Goal: Information Seeking & Learning: Find specific fact

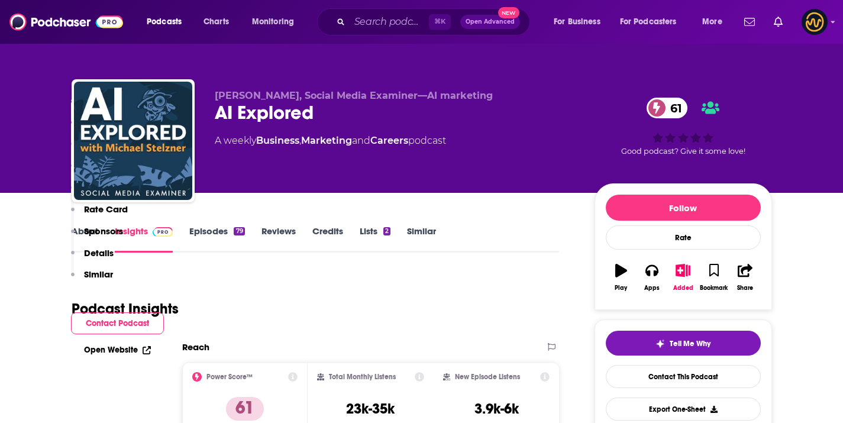
scroll to position [677, 0]
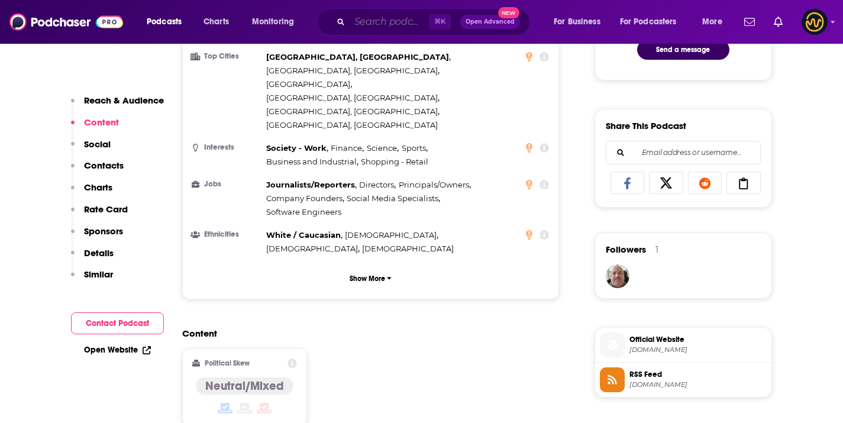
click at [369, 25] on input "Search podcasts, credits, & more..." at bounding box center [389, 21] width 79 height 19
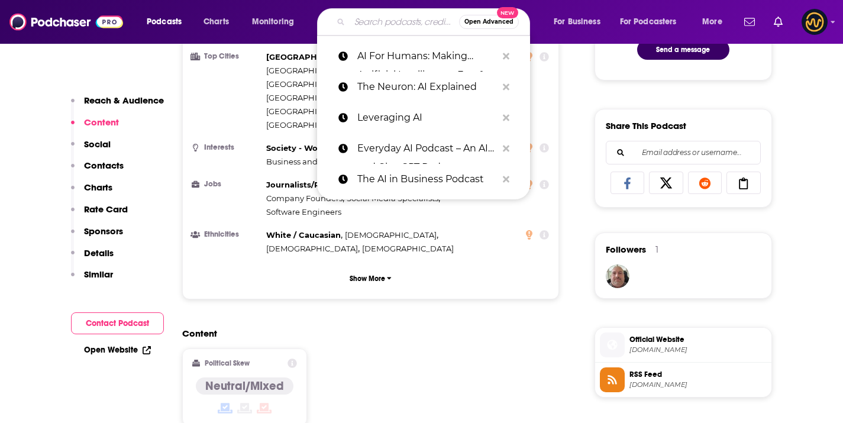
click at [369, 25] on input "Search podcasts, credits, & more..." at bounding box center [405, 21] width 110 height 19
click at [366, 17] on input "Search podcasts, credits, & more..." at bounding box center [405, 21] width 110 height 19
paste input "AI Inside"
type input "AI Inside"
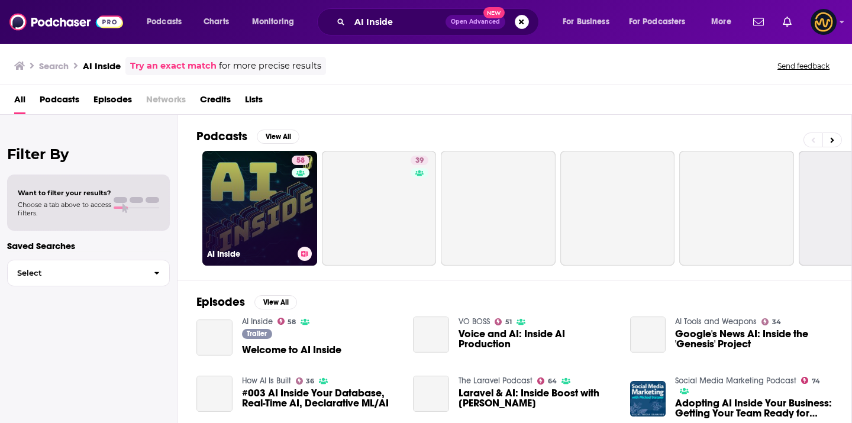
click at [247, 182] on link "58 AI Inside" at bounding box center [259, 208] width 115 height 115
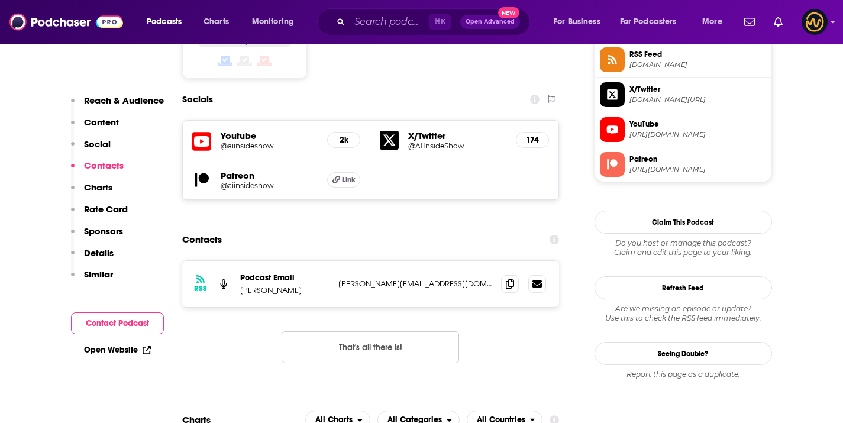
scroll to position [1093, 0]
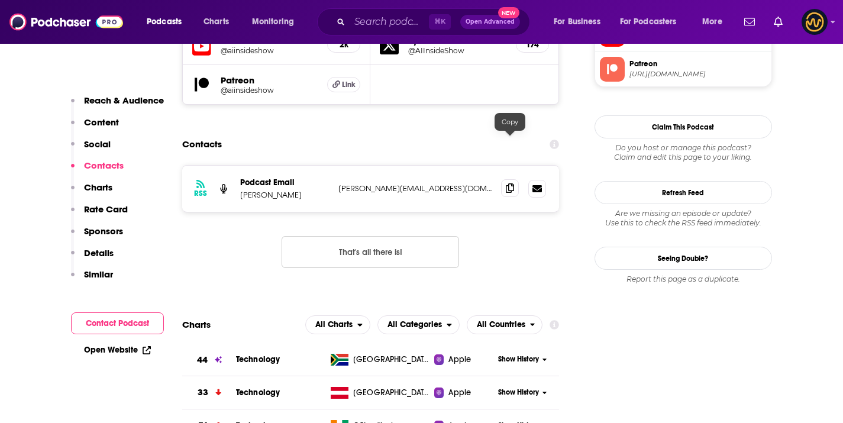
click at [505, 179] on span at bounding box center [510, 188] width 18 height 18
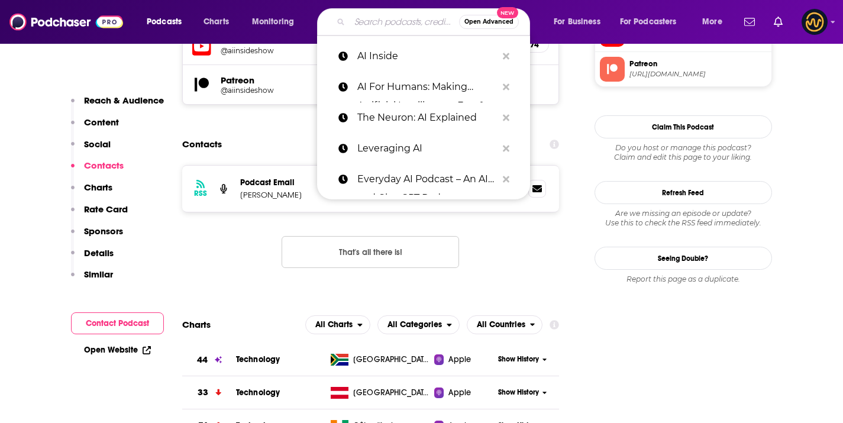
click at [375, 20] on input "Search podcasts, credits, & more..." at bounding box center [405, 21] width 110 height 19
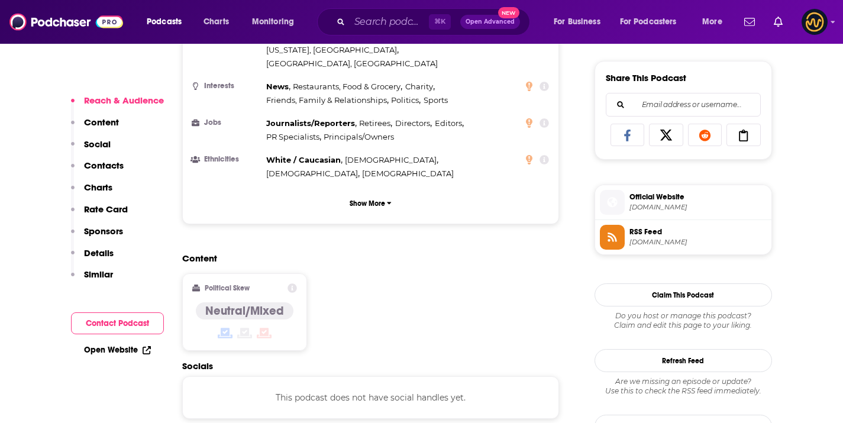
scroll to position [948, 0]
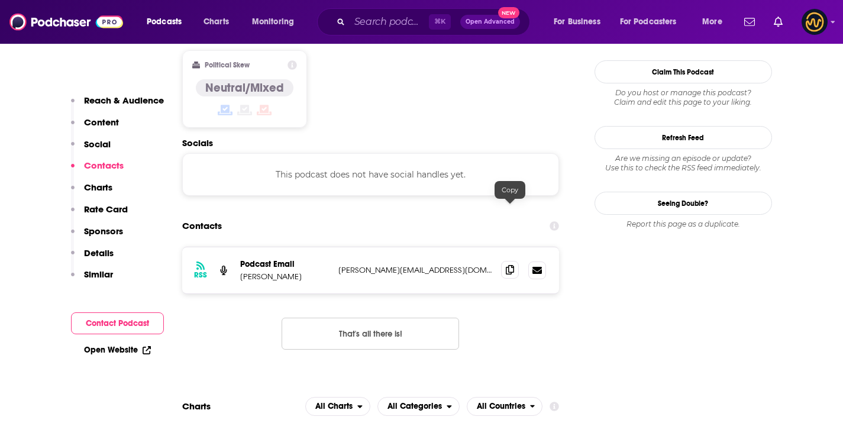
click at [513, 265] on icon at bounding box center [510, 269] width 8 height 9
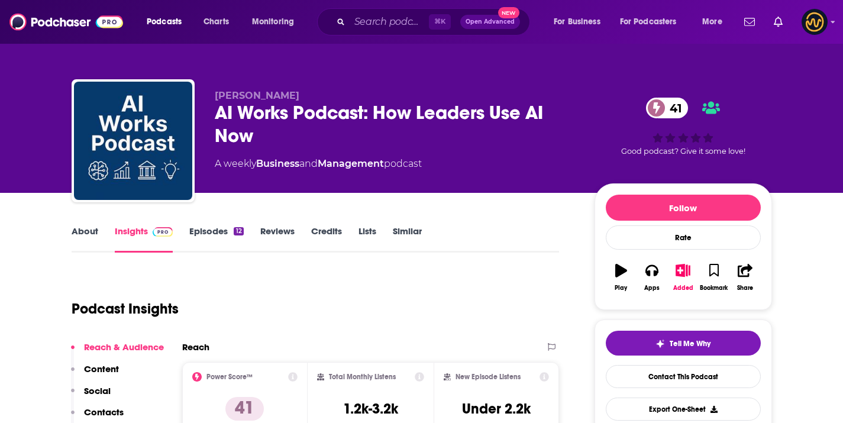
click at [239, 140] on div "AI Works Podcast: How Leaders Use AI Now 41" at bounding box center [395, 124] width 361 height 46
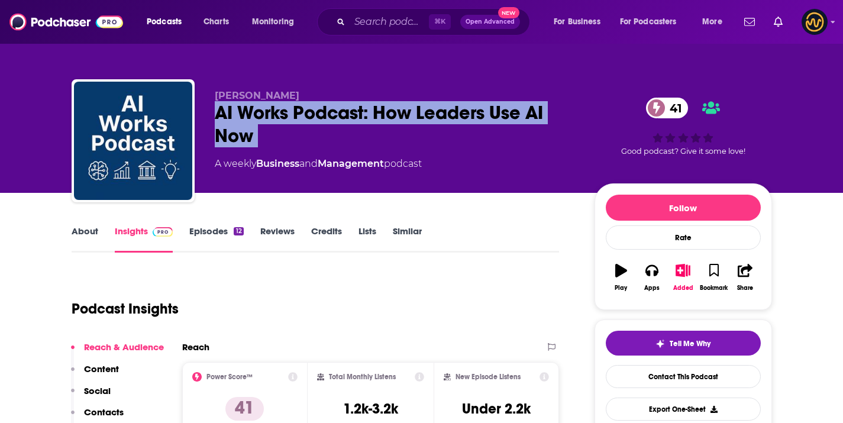
click at [239, 140] on div "AI Works Podcast: How Leaders Use AI Now 41" at bounding box center [395, 124] width 361 height 46
copy div "AI Works Podcast: How Leaders Use AI Now 41"
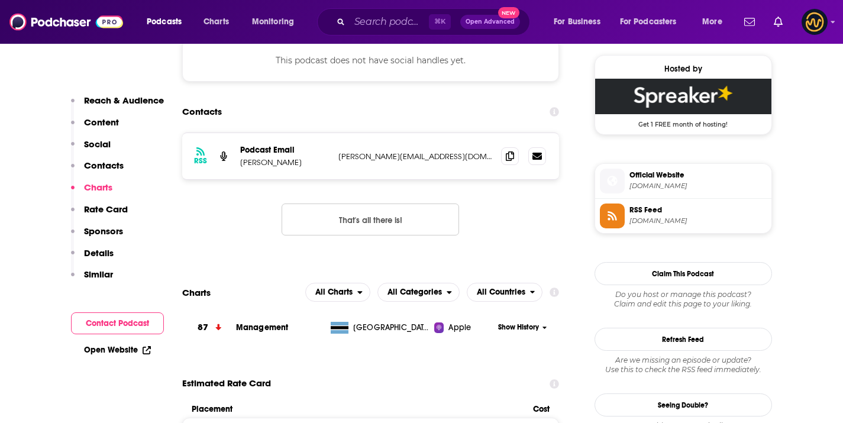
scroll to position [843, 0]
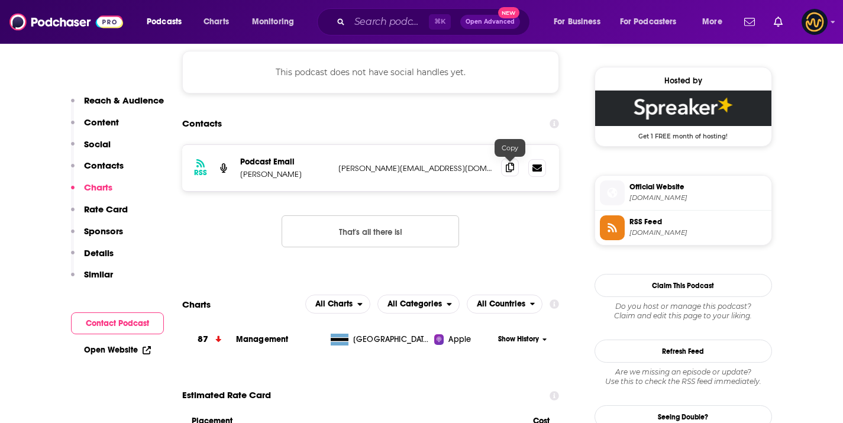
click at [503, 169] on span at bounding box center [510, 168] width 18 height 18
click at [359, 27] on input "Search podcasts, credits, & more..." at bounding box center [389, 21] width 79 height 19
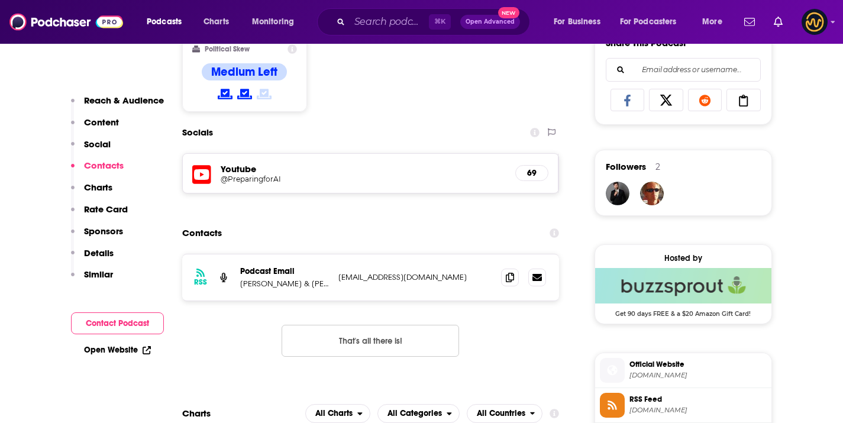
scroll to position [788, 0]
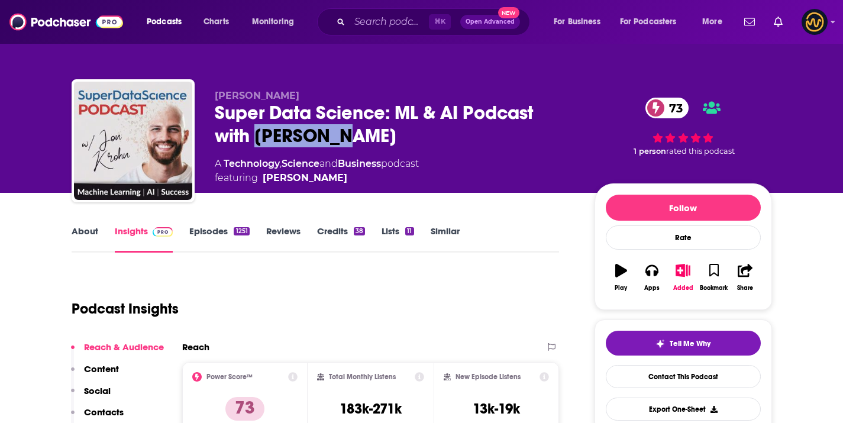
drag, startPoint x: 257, startPoint y: 131, endPoint x: 375, endPoint y: 138, distance: 118.0
click at [375, 138] on div "Super Data Science: ML & AI Podcast with [PERSON_NAME] 73" at bounding box center [395, 124] width 361 height 46
copy h2 "[PERSON_NAME]"
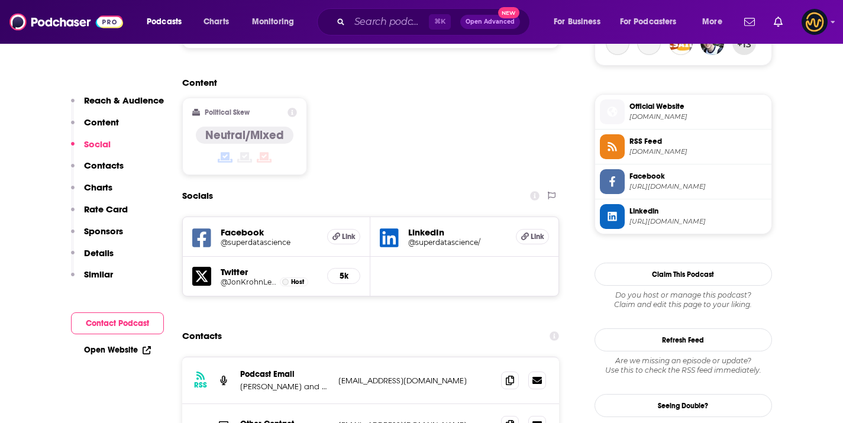
scroll to position [1004, 0]
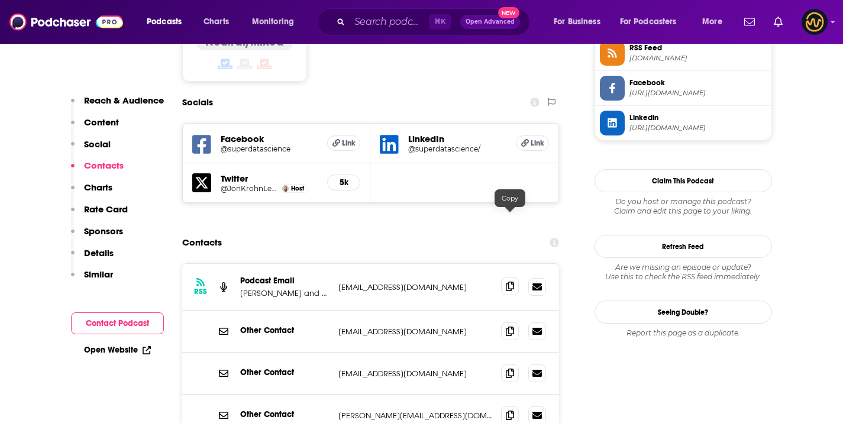
click at [507, 282] on icon at bounding box center [510, 286] width 8 height 9
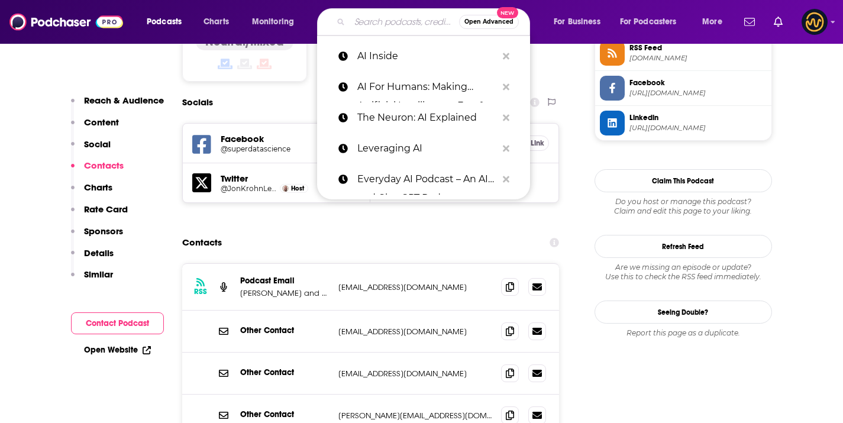
click at [363, 21] on input "Search podcasts, credits, & more..." at bounding box center [405, 21] width 110 height 19
paste input "Why That Worked – Presented by StoryBrand.ai"
type input "Why That Worked – Presented by StoryBrand.ai"
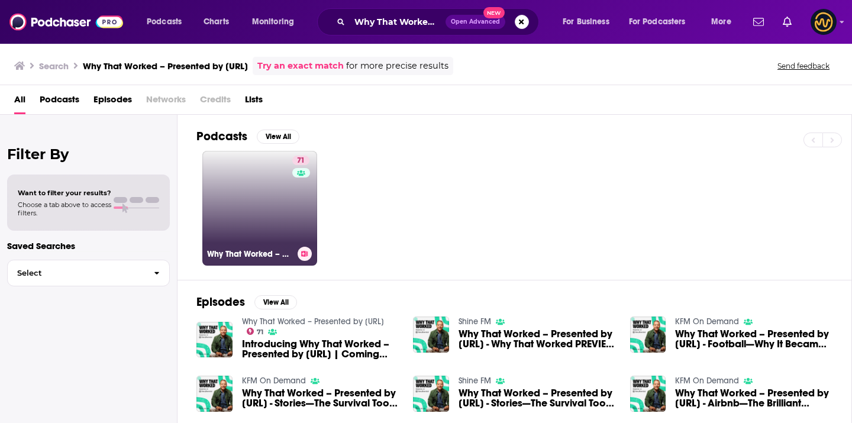
click at [263, 202] on link "71 Why That Worked – Presented by StoryBrand.ai" at bounding box center [259, 208] width 115 height 115
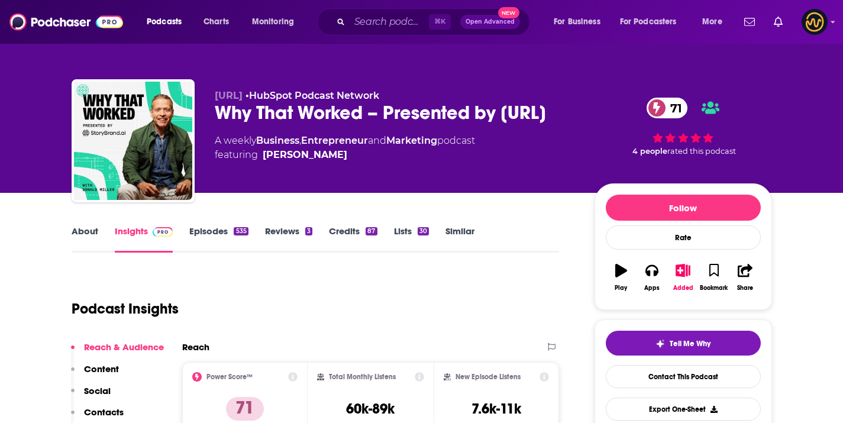
drag, startPoint x: 199, startPoint y: 89, endPoint x: 282, endPoint y: 96, distance: 83.8
click at [282, 96] on div "StoryBrand.ai • HubSpot Podcast Network Why That Worked – Presented by StoryBra…" at bounding box center [422, 143] width 701 height 128
copy span "StoryBrand.ai"
click at [295, 124] on div "Why That Worked – Presented by StoryBrand.ai 71" at bounding box center [395, 112] width 361 height 23
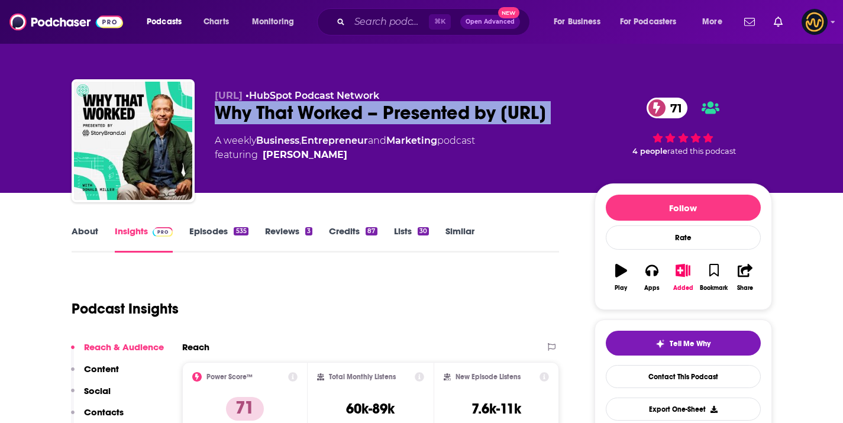
click at [295, 124] on div "Why That Worked – Presented by StoryBrand.ai 71" at bounding box center [395, 112] width 361 height 23
copy div "Why That Worked – Presented by StoryBrand.ai 71"
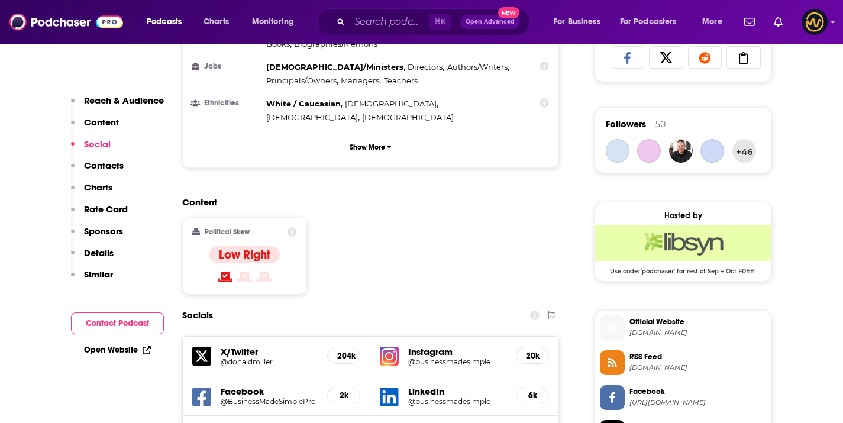
scroll to position [1048, 0]
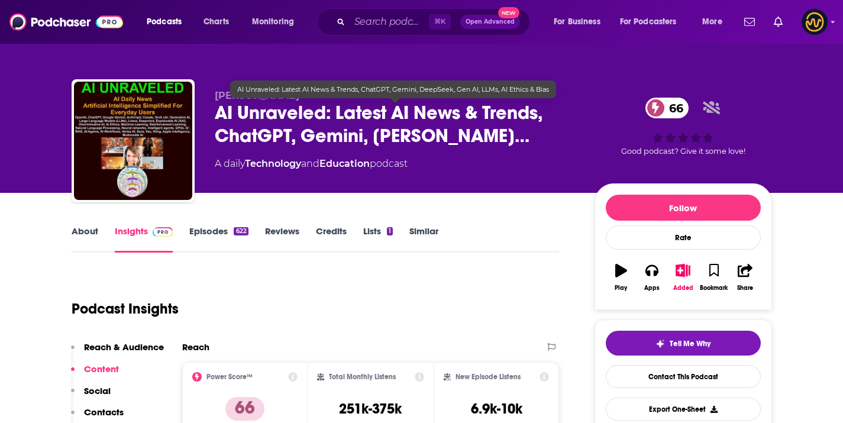
click at [237, 100] on span "[PERSON_NAME]" at bounding box center [257, 95] width 85 height 11
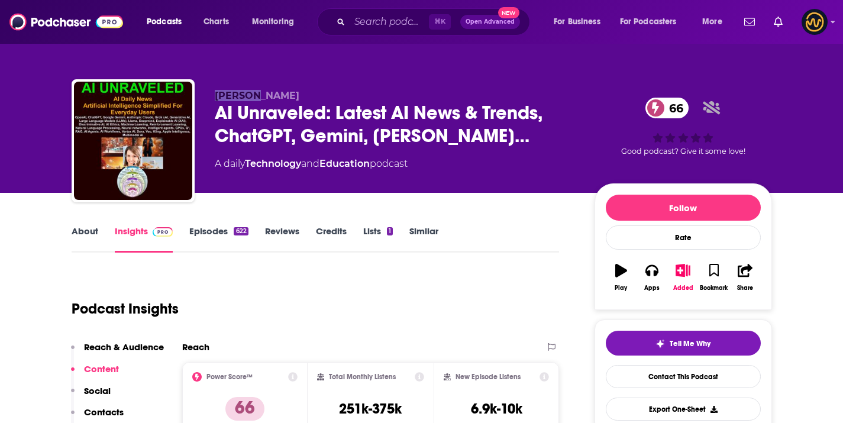
click at [237, 100] on span "[PERSON_NAME]" at bounding box center [257, 95] width 85 height 11
copy p "[PERSON_NAME]"
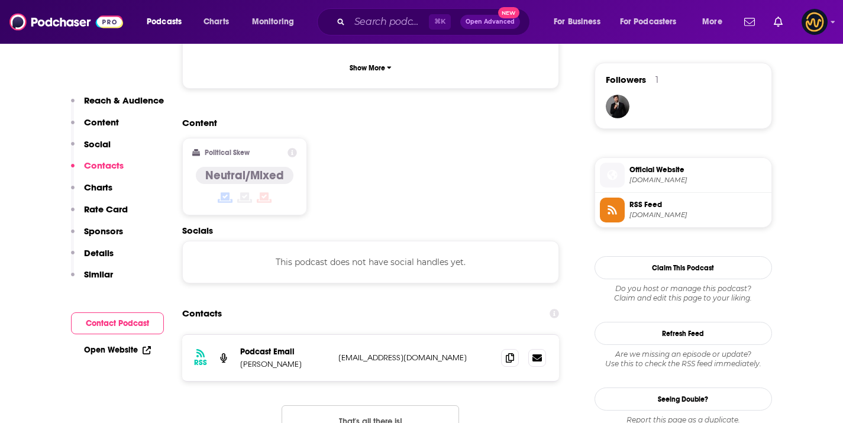
scroll to position [897, 0]
